Goal: Find contact information: Find contact information

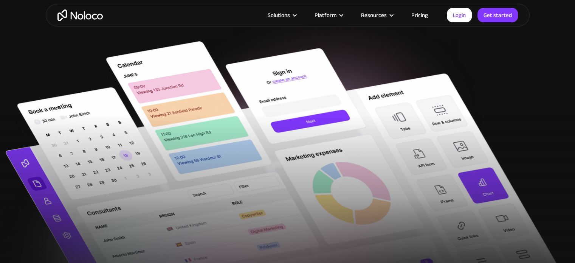
scroll to position [38, 0]
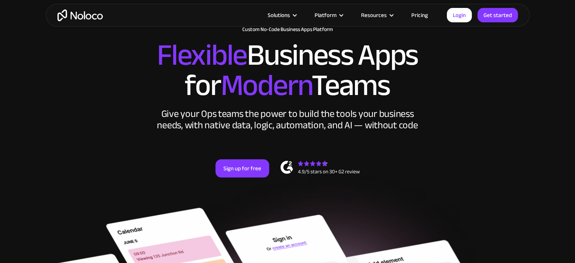
click at [418, 15] on link "Pricing" at bounding box center [420, 15] width 36 height 10
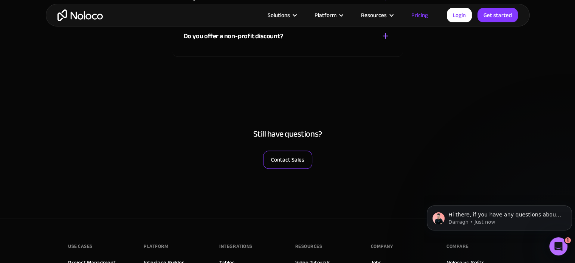
scroll to position [3591, 0]
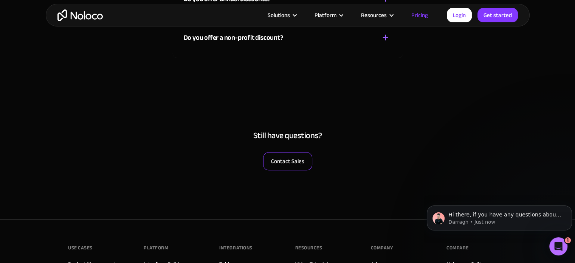
click at [297, 160] on link "Contact Sales" at bounding box center [287, 161] width 49 height 18
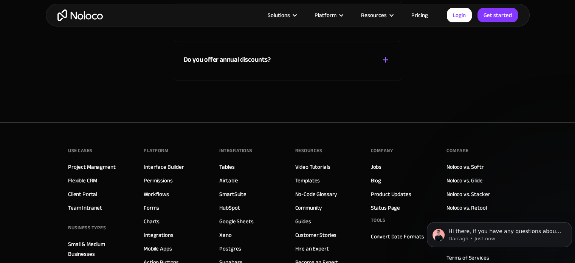
scroll to position [1058, 0]
